Goal: Transaction & Acquisition: Purchase product/service

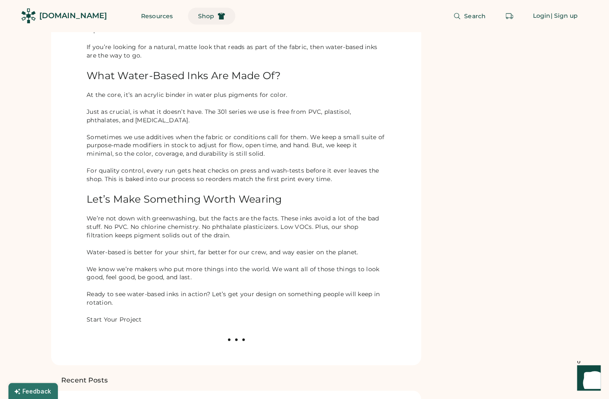
click at [198, 17] on span "Shop" at bounding box center [206, 16] width 16 height 6
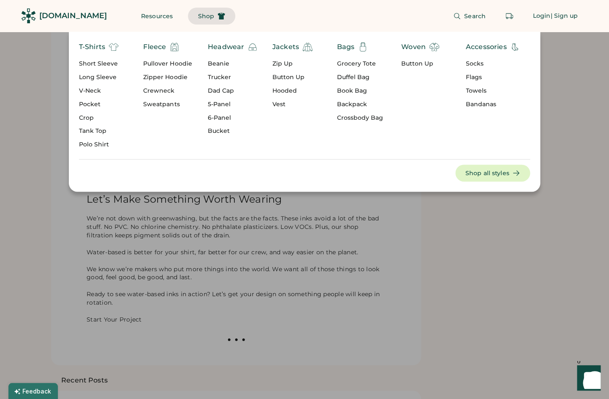
click at [238, 45] on div "Headwear" at bounding box center [226, 47] width 36 height 10
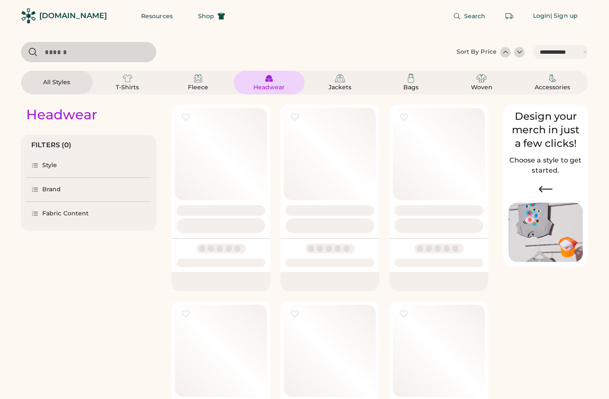
select select "*****"
select select "*"
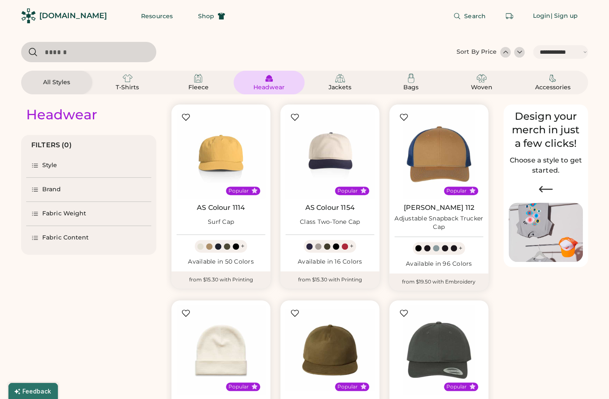
click at [50, 185] on div "Brand" at bounding box center [88, 189] width 125 height 24
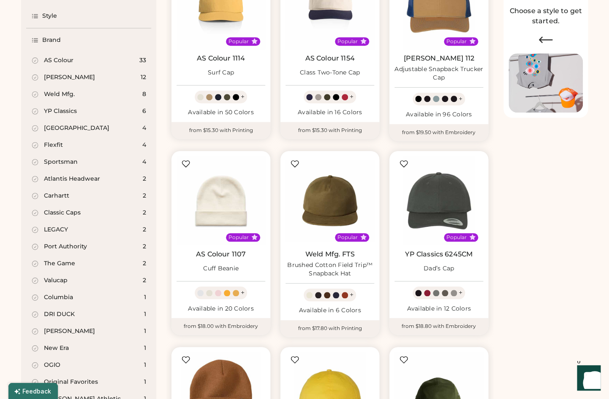
scroll to position [146, 0]
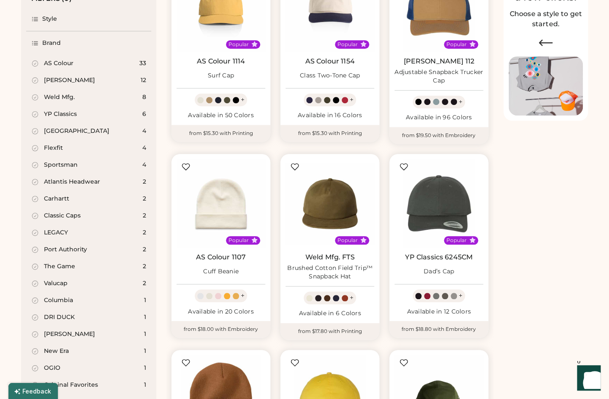
click at [58, 99] on div "Weld Mfg." at bounding box center [59, 97] width 31 height 8
